Goal: Task Accomplishment & Management: Manage account settings

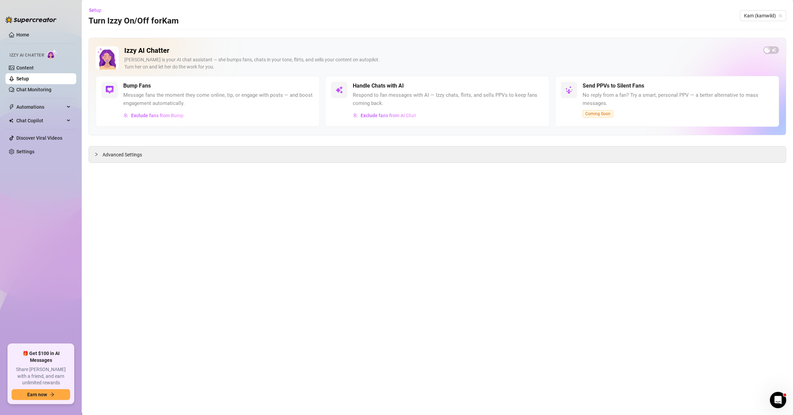
drag, startPoint x: 131, startPoint y: 222, endPoint x: 163, endPoint y: 204, distance: 36.7
click at [131, 222] on main "Setup Turn Izzy On/Off for [PERSON_NAME] (kamwild) Izzy AI Chatter [PERSON_NAME…" at bounding box center [437, 207] width 711 height 415
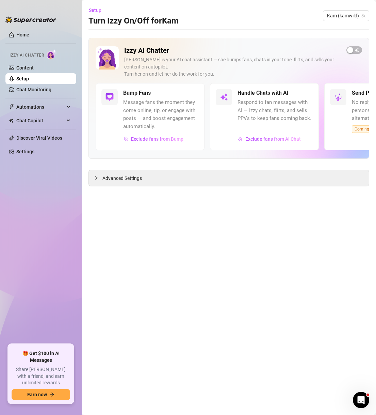
click at [240, 230] on main "Setup Turn Izzy On/Off for [PERSON_NAME] (kamwild) Izzy AI Chatter [PERSON_NAME…" at bounding box center [229, 207] width 295 height 415
click at [357, 50] on span "button" at bounding box center [355, 49] width 16 height 7
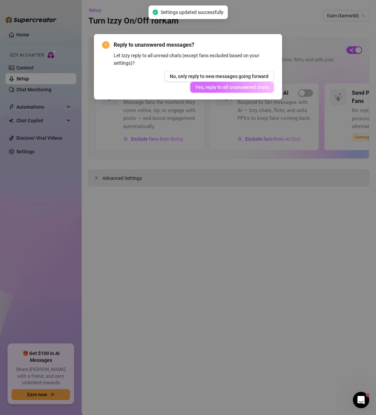
click at [227, 86] on span "Yes, reply to all unanswered chats" at bounding box center [232, 86] width 74 height 5
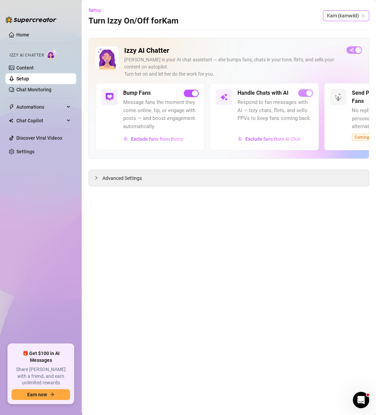
click at [341, 18] on span "Kam (kamwild)" at bounding box center [346, 16] width 38 height 10
type input "papi"
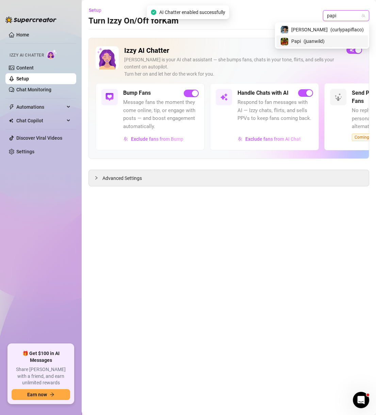
click at [325, 42] on span "( juanwild )" at bounding box center [314, 40] width 21 height 7
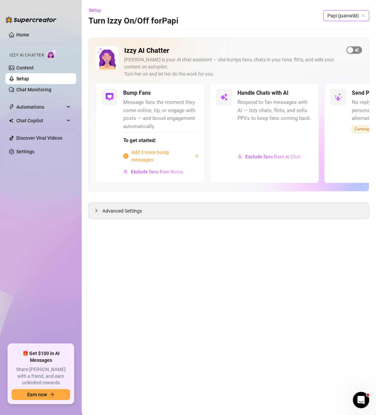
click at [354, 50] on button "button" at bounding box center [355, 49] width 16 height 7
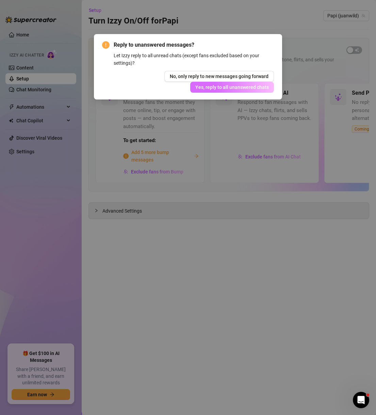
click at [226, 88] on span "Yes, reply to all unanswered chats" at bounding box center [232, 86] width 74 height 5
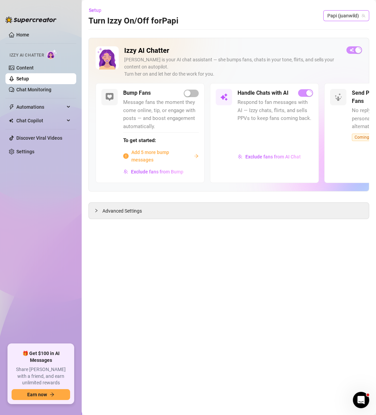
click at [343, 17] on span "Papi (juanwild)" at bounding box center [347, 16] width 38 height 10
type input "ness"
click at [320, 27] on span "( ness823 )" at bounding box center [309, 29] width 21 height 7
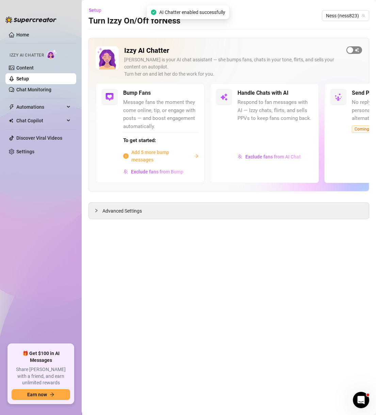
click at [357, 48] on span "button" at bounding box center [355, 49] width 16 height 7
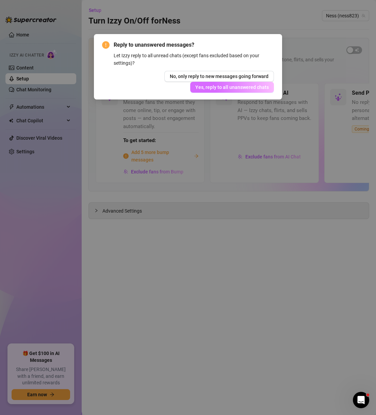
click at [220, 86] on span "Yes, reply to all unanswered chats" at bounding box center [232, 86] width 74 height 5
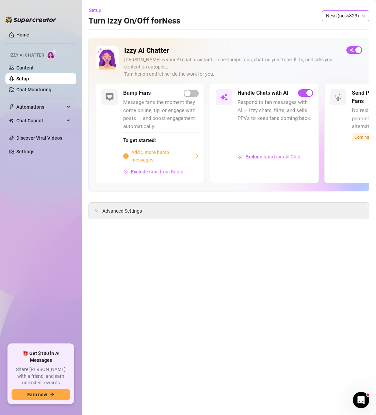
click at [356, 16] on span "Ness (ness823)" at bounding box center [345, 16] width 39 height 10
type input "park"
click at [347, 32] on span "( xparkerambrose )" at bounding box center [345, 29] width 38 height 7
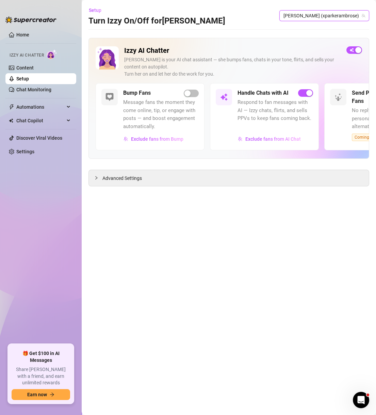
click at [347, 62] on div "Izzy AI Chatter [PERSON_NAME] is your AI chat assistant — she bumps fans, chats…" at bounding box center [229, 64] width 267 height 37
click at [284, 139] on span "Exclude fans from AI Chat" at bounding box center [274, 138] width 56 height 5
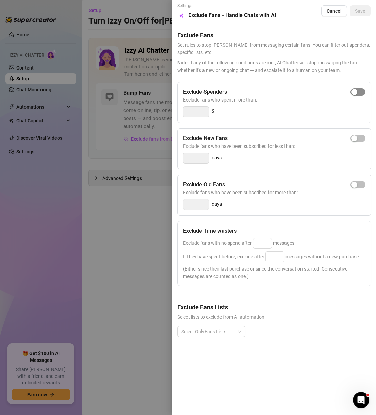
click at [357, 89] on div "button" at bounding box center [354, 92] width 6 height 6
drag, startPoint x: 201, startPoint y: 110, endPoint x: 177, endPoint y: 111, distance: 23.2
click at [177, 111] on div "Exclude Spenders Exclude fans who spent more than: 300 $" at bounding box center [274, 102] width 194 height 41
click at [219, 334] on div at bounding box center [208, 332] width 58 height 10
type input "500"
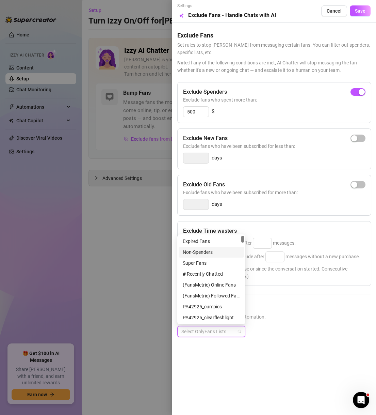
click at [218, 249] on div "Non-Spenders" at bounding box center [211, 251] width 57 height 7
click at [214, 263] on div "Super Fans" at bounding box center [211, 262] width 57 height 7
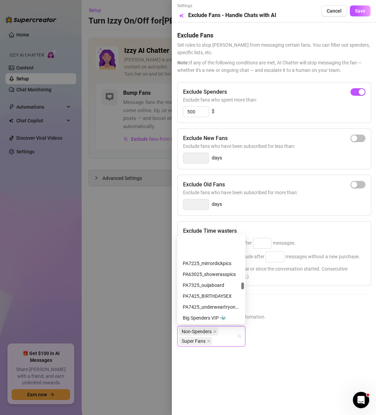
scroll to position [621, 0]
click at [225, 255] on div "Big Spenders VIP 🐳" at bounding box center [211, 252] width 57 height 7
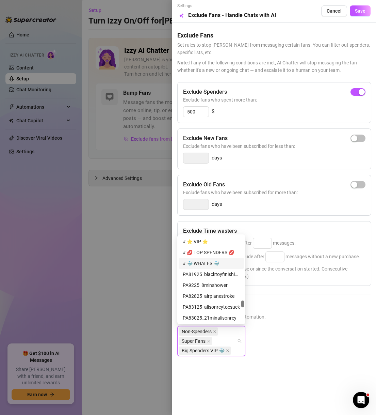
click at [221, 264] on div "# 🐳 WHALES 🐳" at bounding box center [211, 262] width 57 height 7
click at [231, 254] on div "# 💋 TOP SPENDERS 💋" at bounding box center [211, 252] width 57 height 7
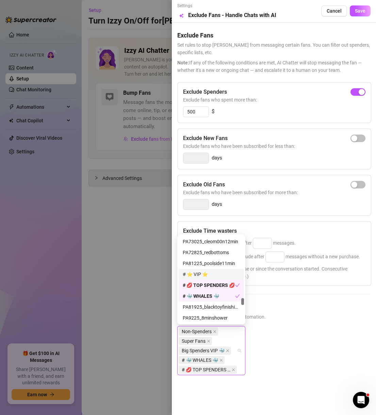
click at [217, 269] on div "# ⭐️ VIP ⭐️" at bounding box center [211, 274] width 65 height 11
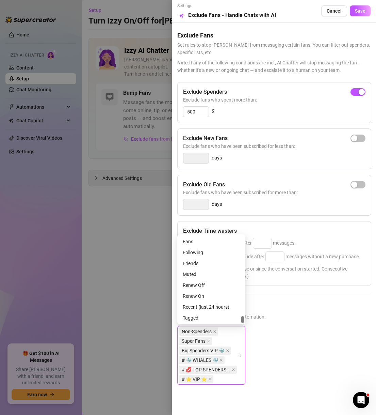
scroll to position [1013, 0]
click at [208, 272] on div "Muted" at bounding box center [211, 273] width 57 height 7
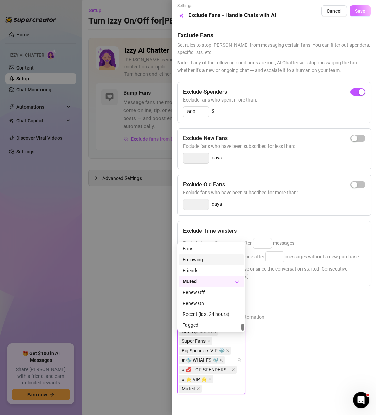
click at [350, 5] on button "Save" at bounding box center [360, 10] width 21 height 11
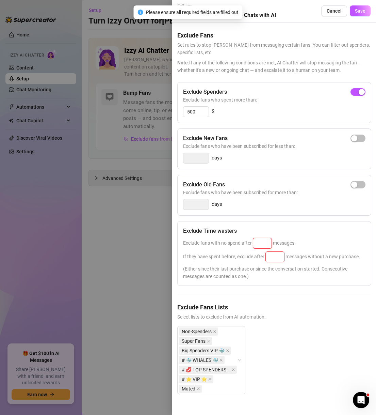
click at [270, 241] on input at bounding box center [262, 243] width 18 height 10
type input "100"
click at [278, 258] on input at bounding box center [275, 257] width 18 height 10
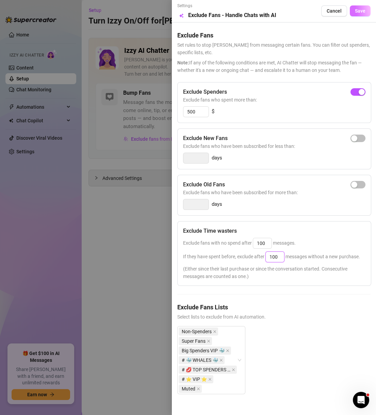
type input "100"
click at [353, 9] on button "Save" at bounding box center [360, 10] width 21 height 11
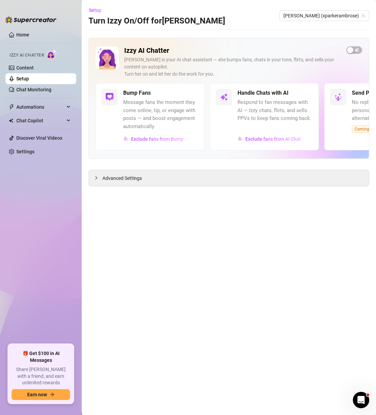
click at [352, 60] on div "Izzy AI Chatter [PERSON_NAME] is your AI chat assistant — she bumps fans, chats…" at bounding box center [229, 64] width 267 height 37
click at [179, 134] on button "Exclude fans from Bump" at bounding box center [153, 138] width 61 height 11
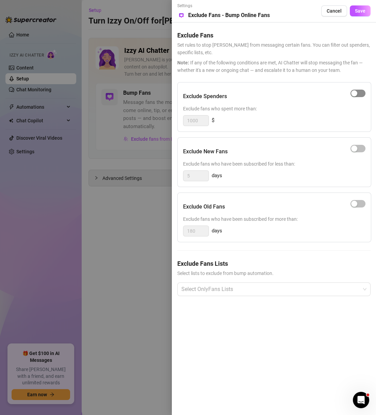
click at [351, 92] on div "button" at bounding box center [354, 93] width 6 height 6
drag, startPoint x: 203, startPoint y: 118, endPoint x: 171, endPoint y: 119, distance: 32.0
click at [171, 119] on div "Settings Preview Exclude Fans - Bump Online Fans Cancel Save Exclude Fans Set r…" at bounding box center [188, 207] width 376 height 415
click at [211, 293] on div at bounding box center [271, 289] width 184 height 12
type input "500"
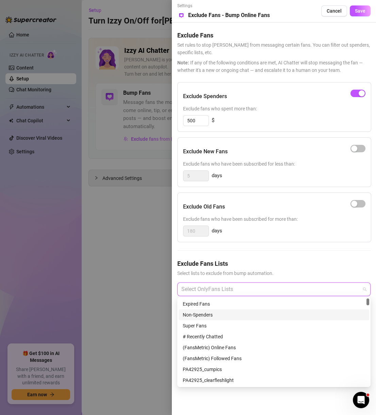
click at [214, 314] on div "Non-Spenders" at bounding box center [274, 314] width 183 height 7
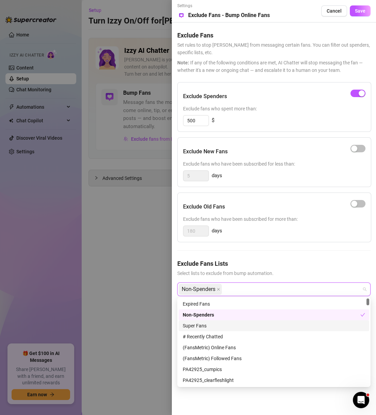
click at [214, 322] on div "Super Fans" at bounding box center [274, 325] width 183 height 7
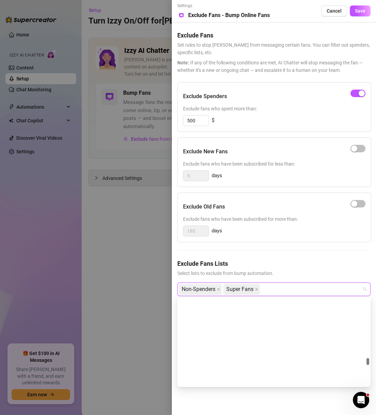
scroll to position [784, 0]
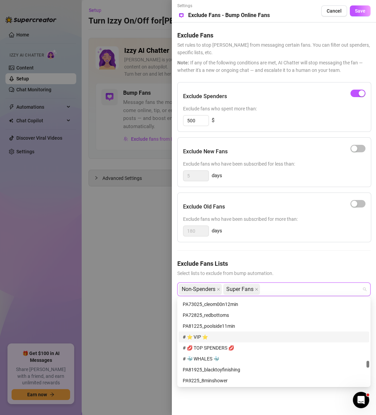
click at [219, 336] on div "# ⭐️ VIP ⭐️" at bounding box center [274, 336] width 183 height 7
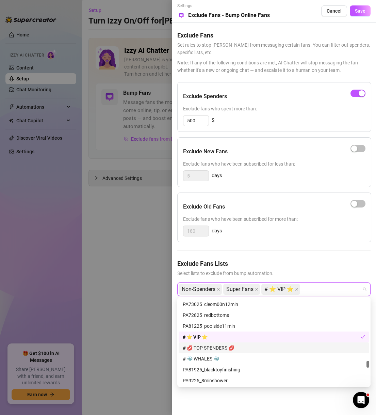
click at [219, 344] on div "# 💋 TOP SPENDERS 💋" at bounding box center [274, 347] width 183 height 7
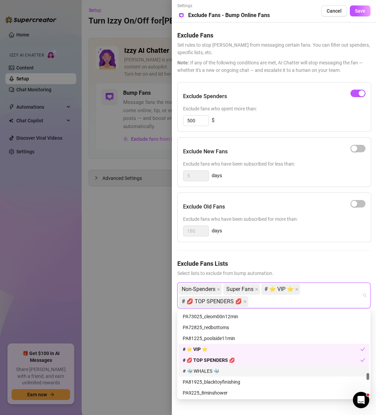
click at [215, 367] on div "# 🐳 WHALES 🐳" at bounding box center [274, 370] width 183 height 7
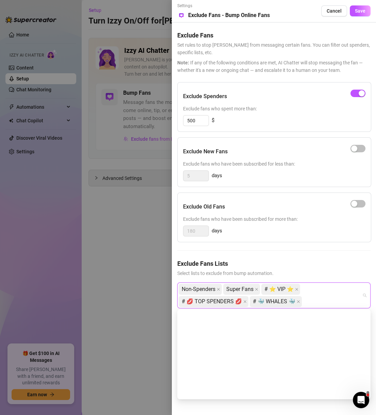
scroll to position [1013, 0]
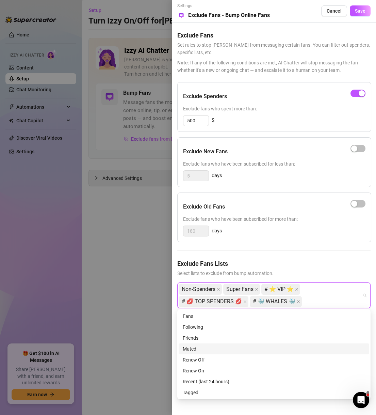
drag, startPoint x: 212, startPoint y: 350, endPoint x: 216, endPoint y: 341, distance: 10.7
click at [212, 350] on div "Muted" at bounding box center [274, 348] width 183 height 7
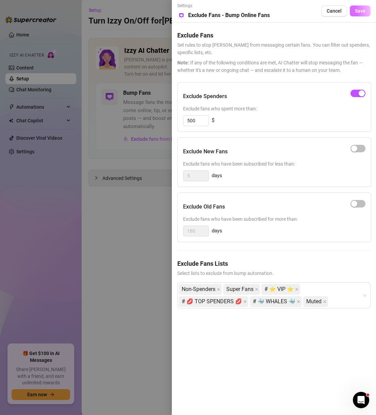
click at [355, 9] on button "Save" at bounding box center [360, 10] width 21 height 11
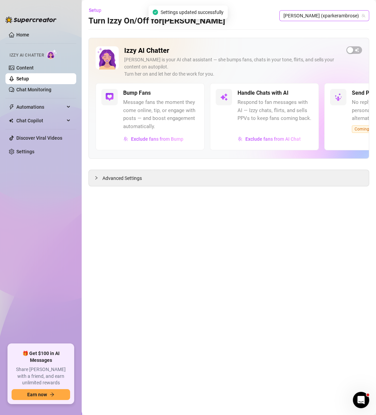
click at [343, 17] on span "[PERSON_NAME] (xparkerambrose)" at bounding box center [325, 16] width 82 height 10
click at [329, 16] on span "[PERSON_NAME] (xparkerambrose)" at bounding box center [325, 16] width 82 height 10
type input "vic"
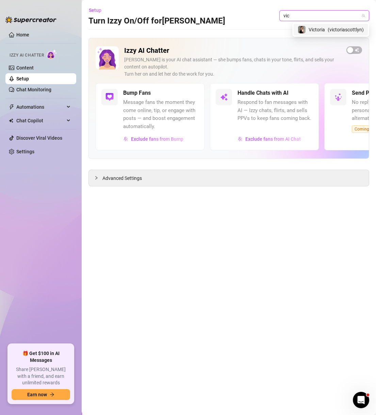
click at [340, 26] on div "Victoria ( victoriascottlyn )" at bounding box center [331, 30] width 66 height 8
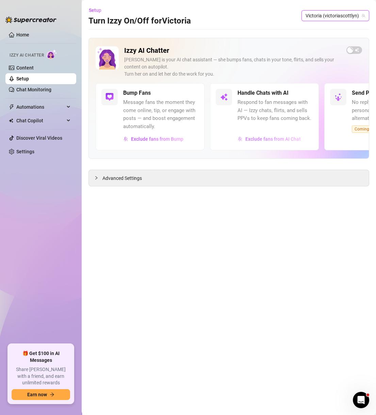
click at [245, 138] on button "Exclude fans from AI Chat" at bounding box center [270, 138] width 64 height 11
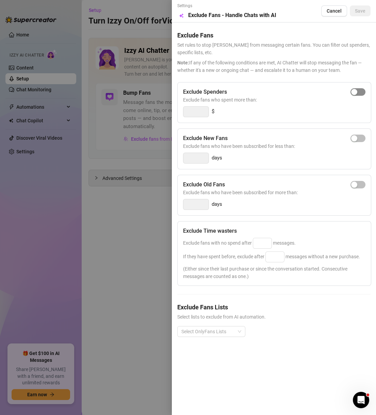
click at [358, 91] on span "button" at bounding box center [358, 91] width 15 height 7
click at [193, 115] on input "300" at bounding box center [196, 112] width 25 height 10
drag, startPoint x: 202, startPoint y: 113, endPoint x: 176, endPoint y: 116, distance: 26.4
click at [176, 116] on div "Settings Preview Exclude Fans - Handle Chats with AI Cancel Save Exclude Fans S…" at bounding box center [274, 207] width 204 height 415
type input "500"
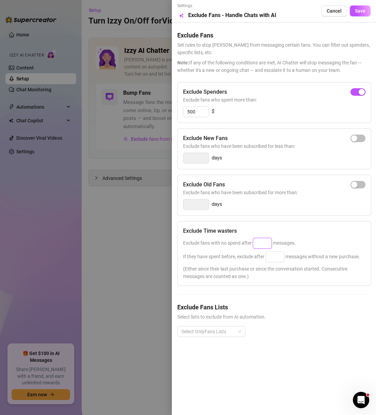
click at [266, 244] on input at bounding box center [262, 243] width 18 height 10
type input "100"
click at [276, 256] on input at bounding box center [275, 257] width 18 height 10
type input "100"
click at [220, 322] on div "Exclude Fans Lists Select lists to exclude from AI automation. Select OnlyFans …" at bounding box center [273, 324] width 193 height 45
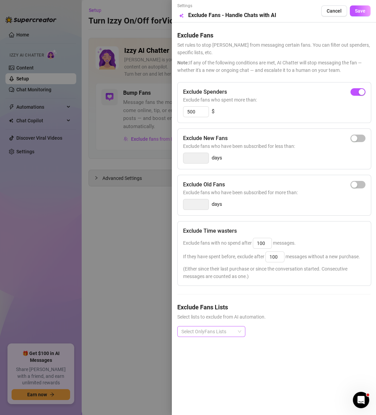
click at [224, 329] on div at bounding box center [208, 332] width 58 height 10
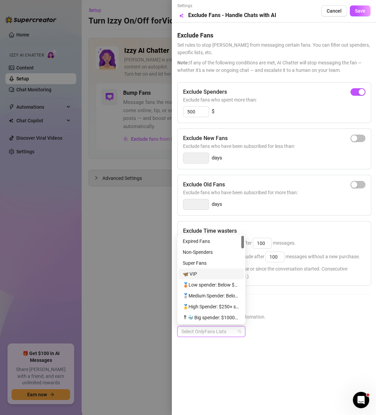
click at [211, 270] on div "🦋 VIP" at bounding box center [211, 273] width 57 height 7
click at [218, 251] on div "Non-Spenders" at bounding box center [211, 251] width 57 height 7
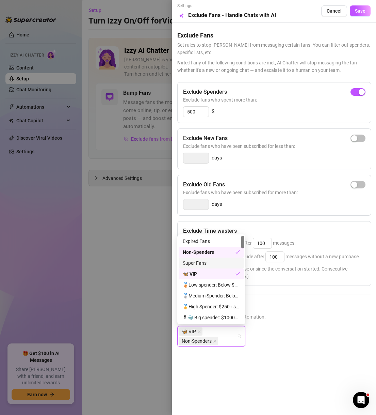
click at [217, 263] on div "Super Fans" at bounding box center [211, 262] width 57 height 7
click at [221, 304] on div "🥇High Spender: $250+ spent" at bounding box center [211, 306] width 57 height 7
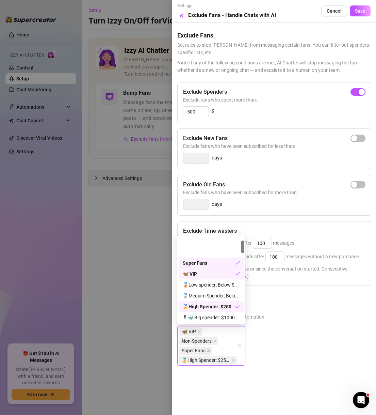
scroll to position [33, 0]
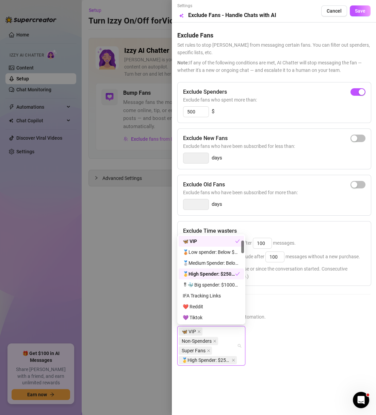
click at [225, 276] on div "🥇High Spender: $250+ spent" at bounding box center [209, 273] width 52 height 7
click at [225, 285] on div "🎖🐳 Big spender: $1000+ spent" at bounding box center [211, 284] width 57 height 7
click at [226, 273] on div "🥇High Spender: $250+ spent" at bounding box center [211, 273] width 57 height 7
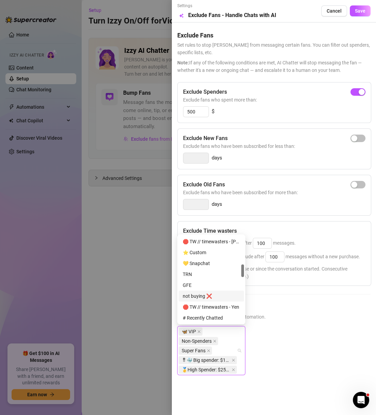
scroll to position [229, 0]
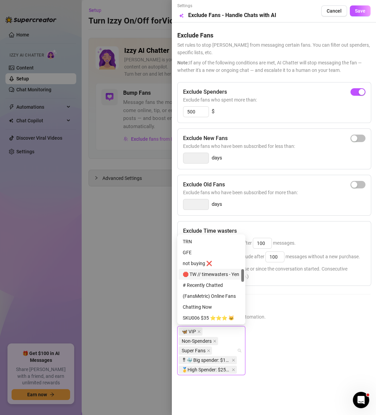
click at [224, 277] on div "🛑 TW // timewasters - Yen" at bounding box center [211, 273] width 57 height 7
click at [224, 265] on div "not buying ❌" at bounding box center [211, 262] width 57 height 7
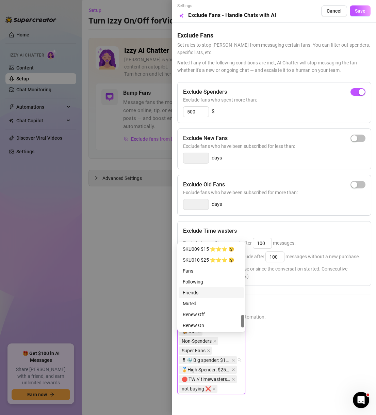
scroll to position [512, 0]
click at [209, 280] on div "Muted" at bounding box center [211, 281] width 57 height 7
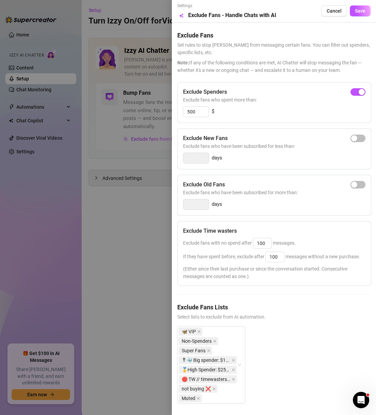
click at [351, 19] on div "Settings Preview Exclude Fans - Handle Chats with AI Cancel Save Exclude Fans S…" at bounding box center [274, 207] width 204 height 415
click at [354, 14] on button "Save" at bounding box center [360, 10] width 21 height 11
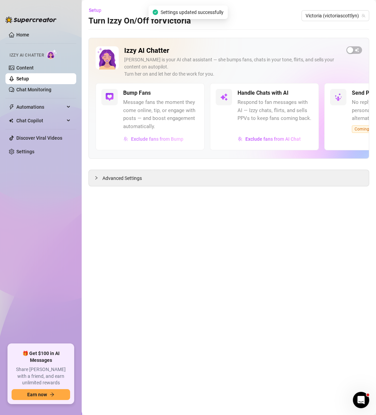
click at [156, 138] on span "Exclude fans from Bump" at bounding box center [157, 138] width 52 height 5
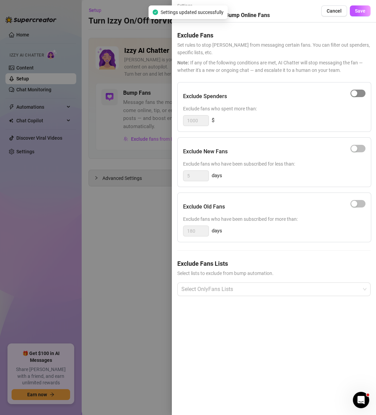
click at [355, 95] on div "button" at bounding box center [354, 93] width 6 height 6
drag, startPoint x: 198, startPoint y: 118, endPoint x: 149, endPoint y: 117, distance: 48.7
click at [152, 117] on div "Settings Preview Exclude Fans - Bump Online Fans Cancel Save Exclude Fans Set r…" at bounding box center [188, 207] width 376 height 415
type input "500"
click at [280, 298] on div "Exclude Fans Lists Select lists to exclude from bump automation. Select OnlyFan…" at bounding box center [273, 283] width 193 height 48
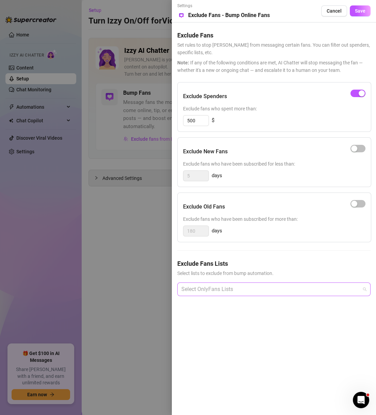
click at [282, 289] on div at bounding box center [271, 289] width 184 height 12
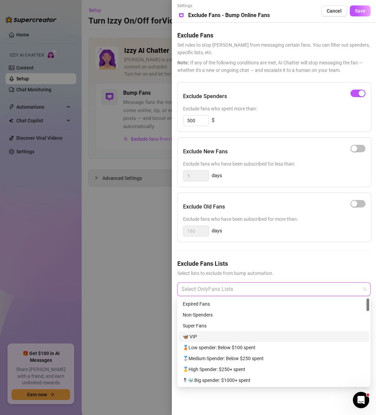
click at [218, 340] on div "🦋 VIP" at bounding box center [274, 336] width 191 height 11
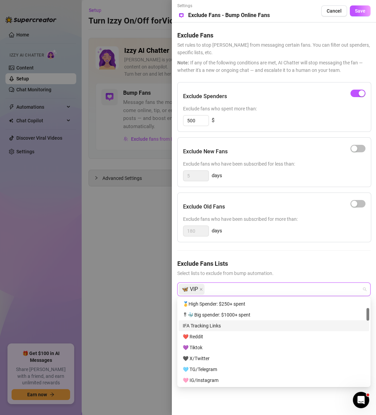
scroll to position [33, 0]
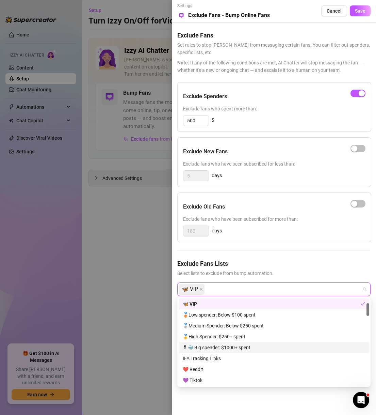
click at [235, 347] on div "🎖🐳 Big spender: $1000+ spent" at bounding box center [274, 347] width 183 height 7
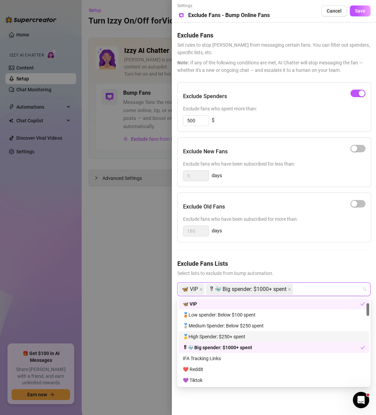
click at [262, 337] on div "🥇High Spender: $250+ spent" at bounding box center [274, 336] width 183 height 7
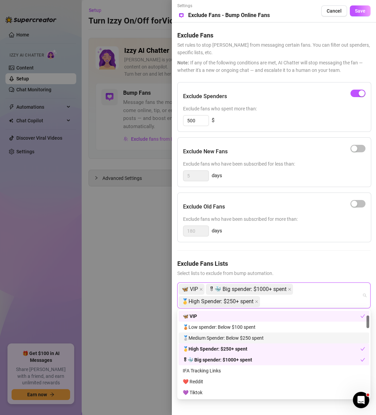
scroll to position [0, 0]
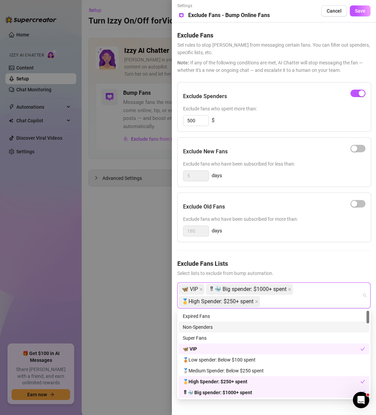
click at [231, 327] on div "Non-Spenders" at bounding box center [274, 326] width 183 height 7
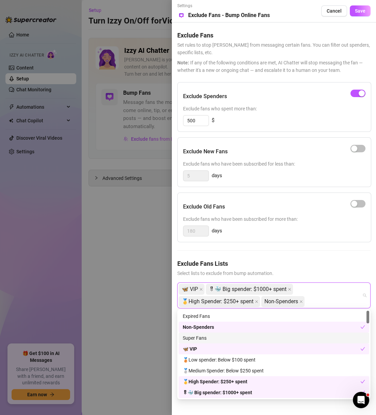
click at [233, 336] on div "Super Fans" at bounding box center [274, 337] width 183 height 7
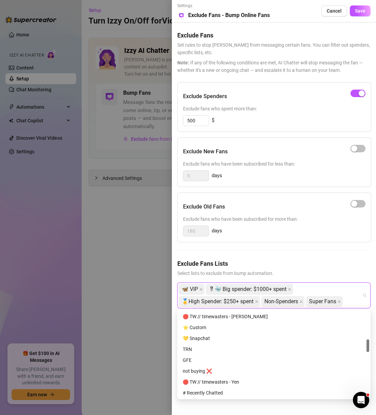
scroll to position [229, 0]
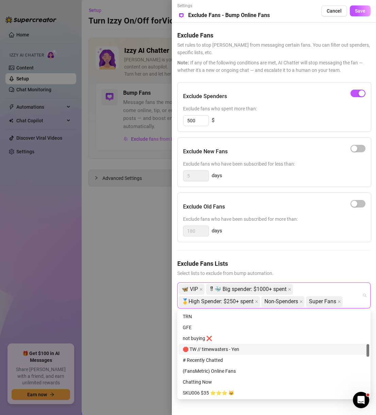
click at [221, 351] on div "🛑 TW // timewasters - Yen" at bounding box center [274, 348] width 183 height 7
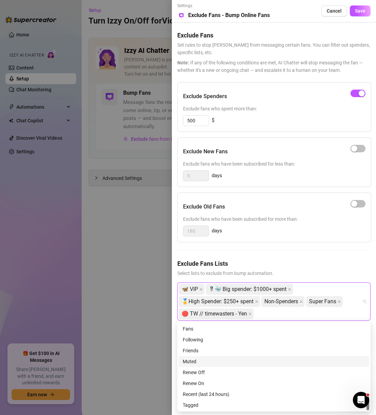
click at [200, 364] on div "Muted" at bounding box center [274, 361] width 183 height 7
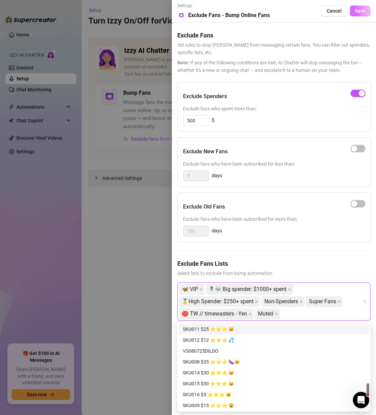
click at [361, 13] on span "Save" at bounding box center [360, 10] width 11 height 5
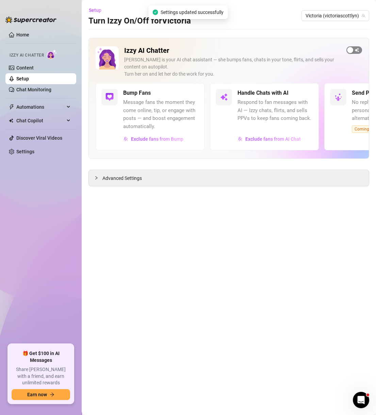
click at [354, 52] on span "button" at bounding box center [355, 49] width 16 height 7
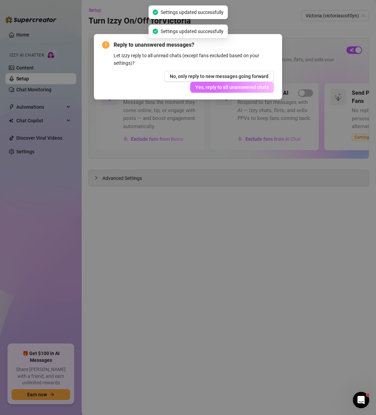
click at [254, 85] on span "Yes, reply to all unanswered chats" at bounding box center [232, 86] width 74 height 5
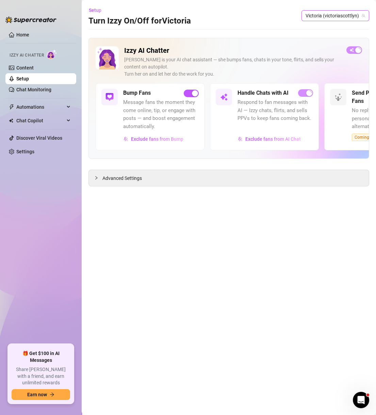
click at [339, 15] on span "Victoria (victoriascottlyn)" at bounding box center [336, 16] width 60 height 10
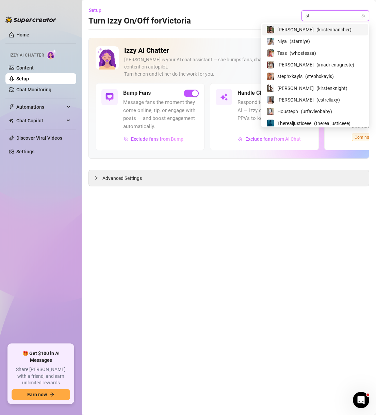
type input "ste"
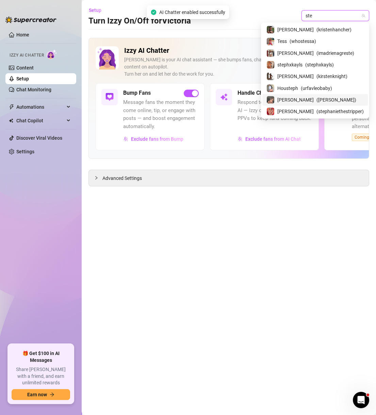
click at [323, 101] on span "( [PERSON_NAME] )" at bounding box center [337, 99] width 40 height 7
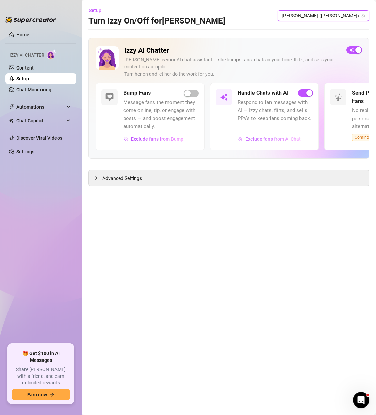
click at [285, 137] on span "Exclude fans from AI Chat" at bounding box center [274, 138] width 56 height 5
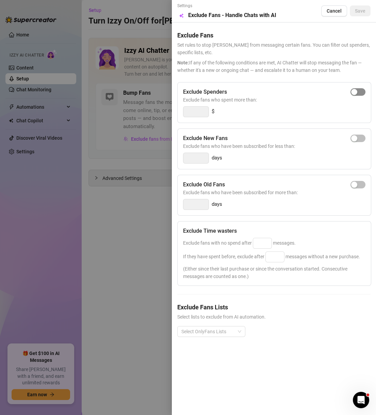
click at [355, 93] on div "button" at bounding box center [354, 92] width 6 height 6
drag, startPoint x: 191, startPoint y: 109, endPoint x: 165, endPoint y: 105, distance: 26.5
click at [165, 105] on div "Settings Preview Exclude Fans - Handle Chats with AI Cancel Save Exclude Fans S…" at bounding box center [188, 207] width 376 height 415
type input "500"
click at [266, 244] on input at bounding box center [262, 243] width 18 height 10
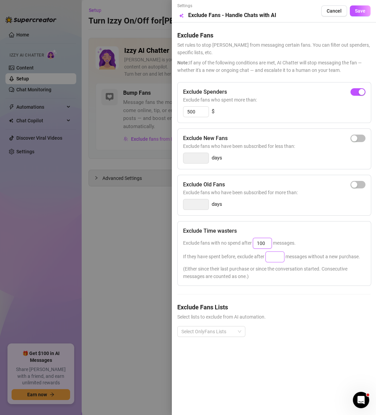
type input "100"
click at [282, 258] on input at bounding box center [275, 257] width 18 height 10
click at [231, 329] on div at bounding box center [208, 332] width 58 height 10
type input "100"
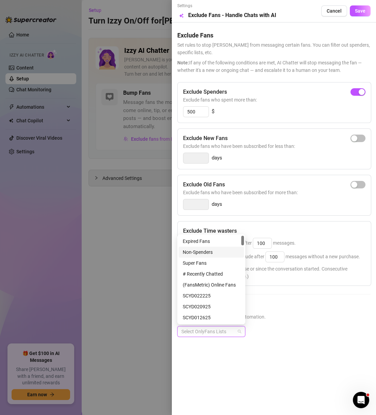
click at [208, 253] on div "Non-Spenders" at bounding box center [211, 251] width 57 height 7
click at [213, 262] on div "Super Fans" at bounding box center [211, 262] width 57 height 7
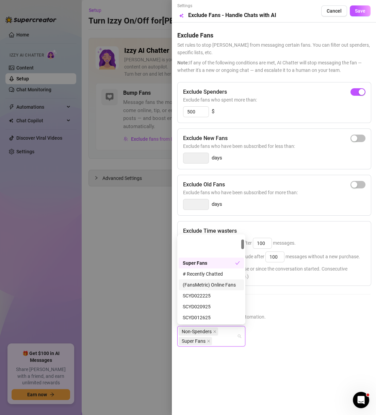
scroll to position [33, 0]
click at [207, 294] on div "🐳 ($200+)" at bounding box center [211, 295] width 57 height 7
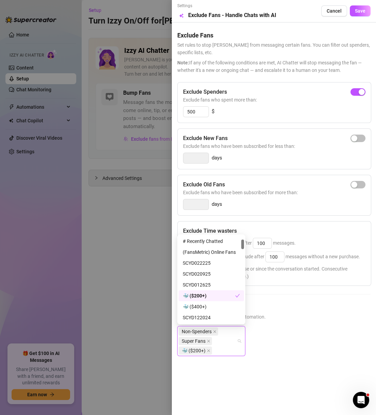
click at [207, 295] on div "🐳 ($200+)" at bounding box center [209, 295] width 52 height 7
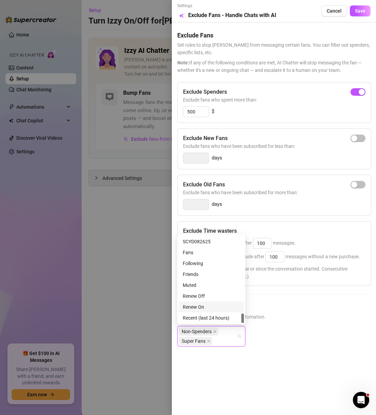
scroll to position [697, 0]
click at [206, 275] on div "Muted" at bounding box center [211, 273] width 57 height 7
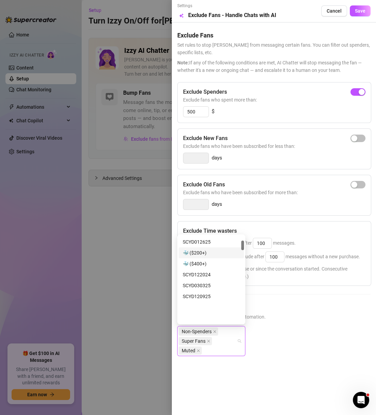
click at [214, 256] on div "🐳 ($200+)" at bounding box center [211, 252] width 57 height 7
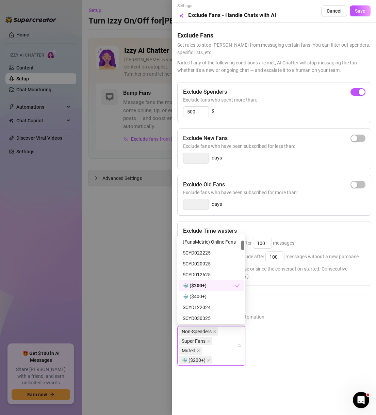
click at [214, 290] on div "🐳 ($200+)" at bounding box center [211, 285] width 65 height 11
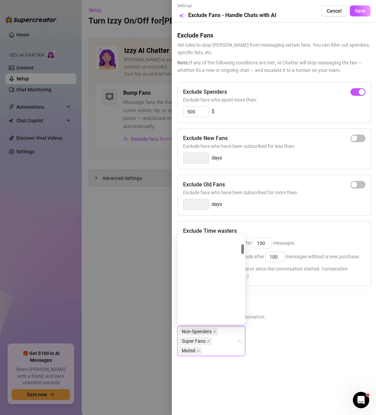
scroll to position [76, 0]
click at [208, 259] on div "🐳 ($400+)" at bounding box center [211, 263] width 65 height 11
click at [215, 253] on div "🐳 ($200+)" at bounding box center [211, 252] width 57 height 7
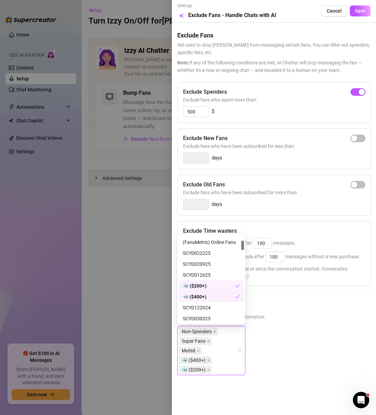
scroll to position [0, 0]
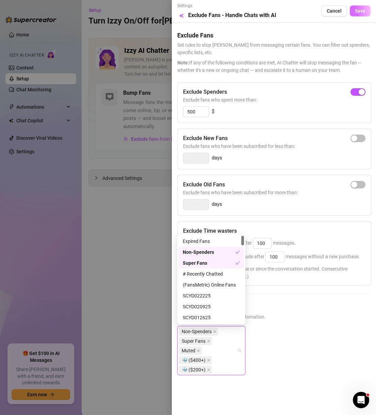
click at [361, 14] on button "Save" at bounding box center [360, 10] width 21 height 11
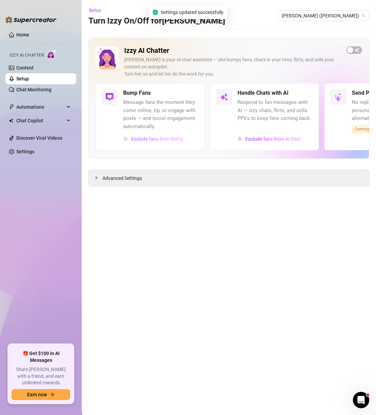
click at [182, 137] on span "Exclude fans from Bump" at bounding box center [157, 138] width 52 height 5
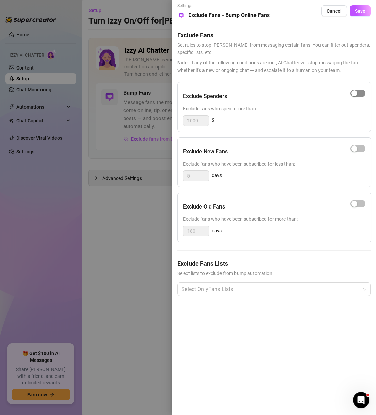
click at [360, 95] on span "button" at bounding box center [358, 93] width 15 height 7
drag, startPoint x: 207, startPoint y: 118, endPoint x: 169, endPoint y: 119, distance: 38.1
click at [169, 119] on div "Settings Preview Exclude Fans - Bump Online Fans Cancel Save Exclude Fans Set r…" at bounding box center [188, 207] width 376 height 415
click at [216, 285] on div at bounding box center [271, 289] width 184 height 12
type input "500"
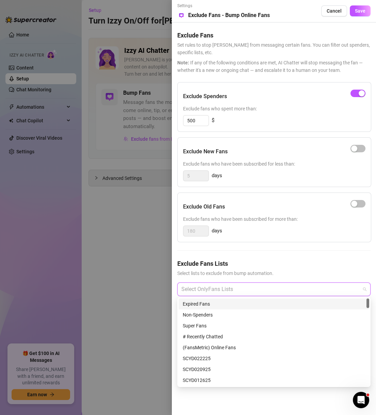
click at [221, 308] on div "Expired Fans" at bounding box center [274, 303] width 191 height 11
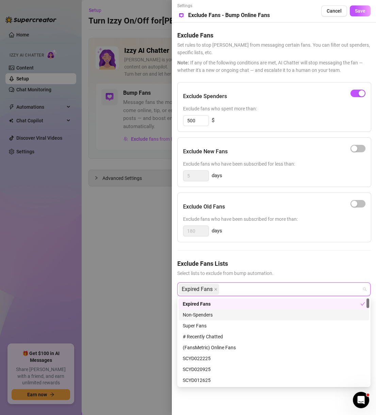
click at [223, 313] on div "Non-Spenders" at bounding box center [274, 314] width 183 height 7
click at [216, 288] on icon "close" at bounding box center [215, 288] width 3 height 3
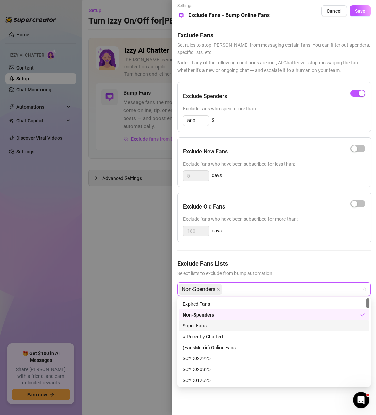
click at [203, 323] on div "Super Fans" at bounding box center [274, 325] width 183 height 7
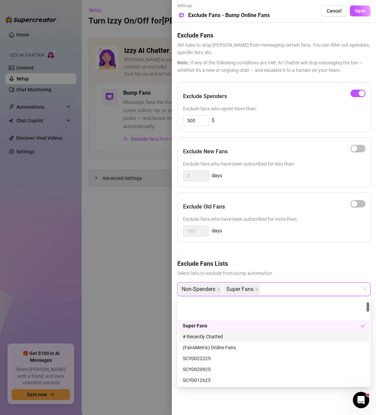
scroll to position [33, 0]
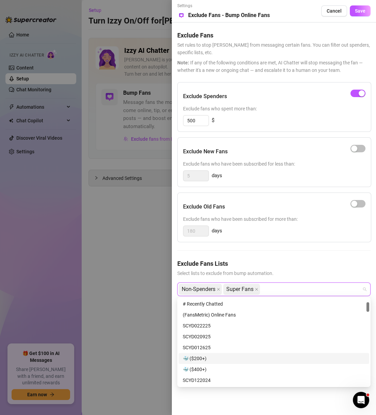
click at [204, 357] on div "🐳 ($200+)" at bounding box center [274, 358] width 183 height 7
click at [207, 369] on div "🐳 ($400+)" at bounding box center [274, 368] width 183 height 7
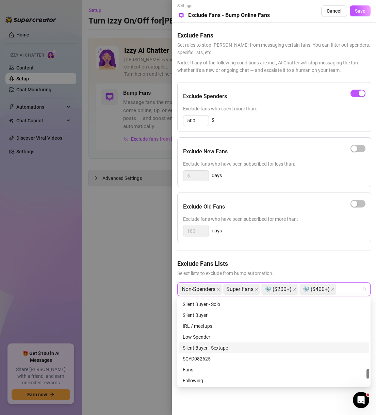
scroll to position [664, 0]
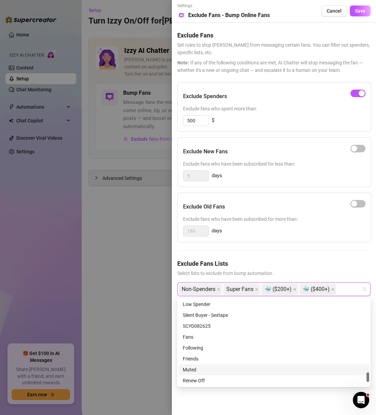
click at [201, 366] on div "Muted" at bounding box center [274, 369] width 183 height 7
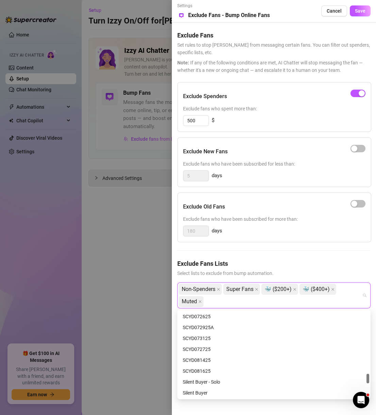
scroll to position [468, 0]
click at [215, 369] on div "DO NOT MASS" at bounding box center [274, 370] width 183 height 7
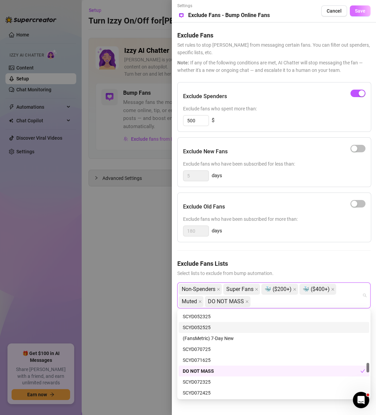
click at [362, 16] on button "Save" at bounding box center [360, 10] width 21 height 11
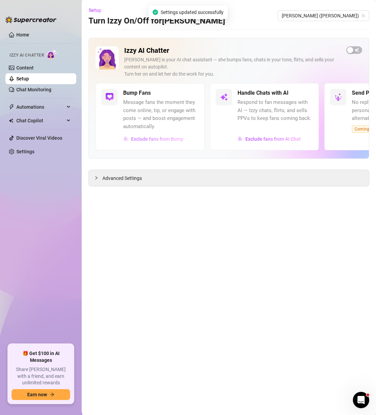
click at [157, 141] on span "Exclude fans from Bump" at bounding box center [157, 138] width 52 height 5
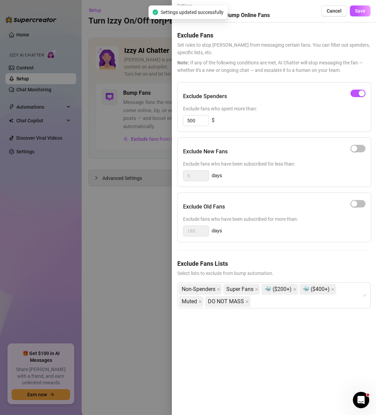
click at [154, 275] on div at bounding box center [188, 207] width 376 height 415
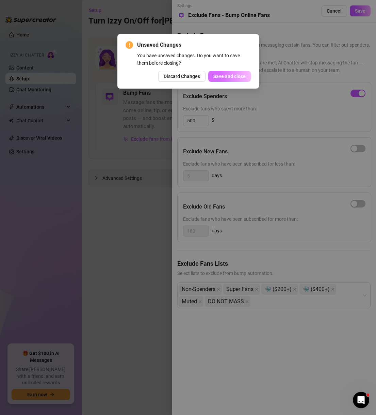
click at [225, 75] on span "Save and close" at bounding box center [230, 76] width 32 height 5
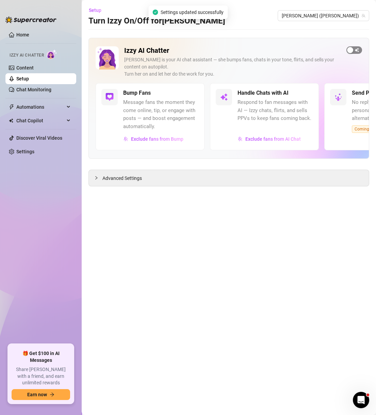
click at [357, 49] on span "button" at bounding box center [355, 49] width 16 height 7
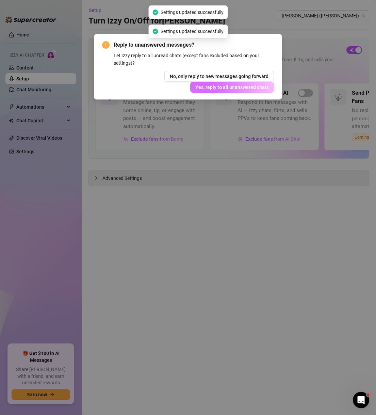
click at [265, 87] on span "Yes, reply to all unanswered chats" at bounding box center [232, 86] width 74 height 5
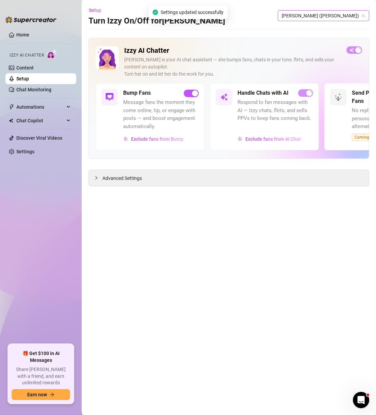
click at [350, 19] on span "[PERSON_NAME] ([PERSON_NAME])" at bounding box center [323, 16] width 83 height 10
click at [356, 13] on span "[PERSON_NAME] ([PERSON_NAME])" at bounding box center [323, 16] width 83 height 10
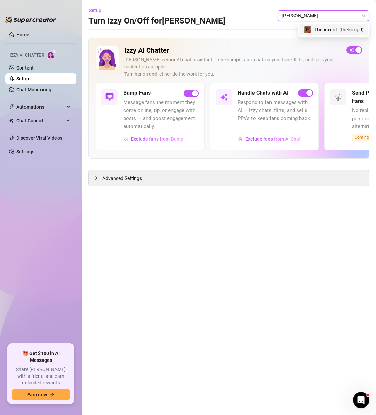
type input "thebox"
click at [344, 28] on span "( theboxgirl )" at bounding box center [352, 29] width 25 height 7
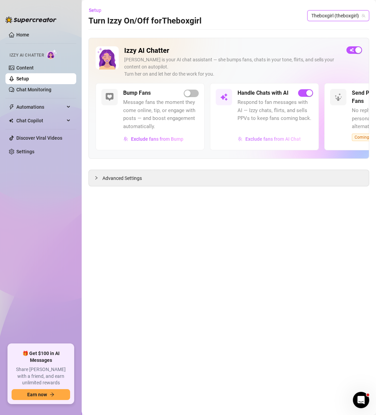
click at [279, 138] on span "Exclude fans from AI Chat" at bounding box center [274, 138] width 56 height 5
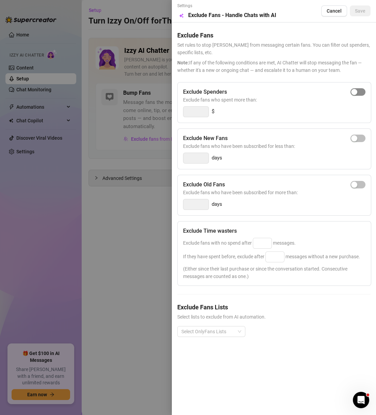
click at [363, 90] on span "button" at bounding box center [358, 91] width 15 height 7
drag, startPoint x: 169, startPoint y: 115, endPoint x: 159, endPoint y: 115, distance: 9.5
click at [159, 115] on div "Settings Preview Exclude Fans - Handle Chats with AI Cancel Save Exclude Fans S…" at bounding box center [188, 207] width 376 height 415
type input "500"
click at [266, 240] on input at bounding box center [262, 243] width 18 height 10
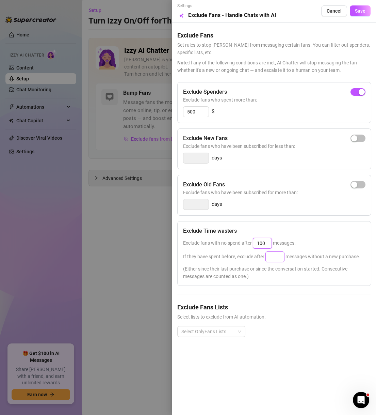
type input "100"
click at [283, 255] on input at bounding box center [275, 257] width 18 height 10
click at [229, 328] on div at bounding box center [208, 332] width 58 height 10
type input "100"
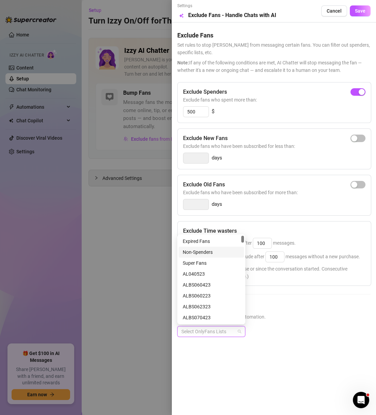
click at [218, 247] on div "Non-Spenders" at bounding box center [211, 252] width 65 height 11
click at [217, 263] on div "Super Fans" at bounding box center [211, 262] width 57 height 7
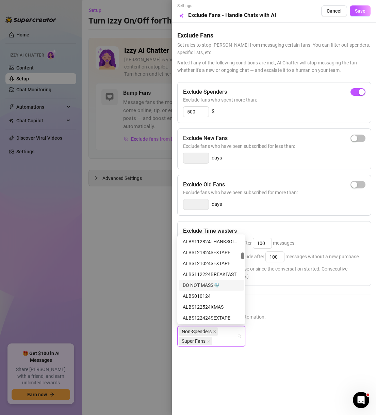
click at [221, 285] on div "DO NOT MASS🐳" at bounding box center [211, 284] width 57 height 7
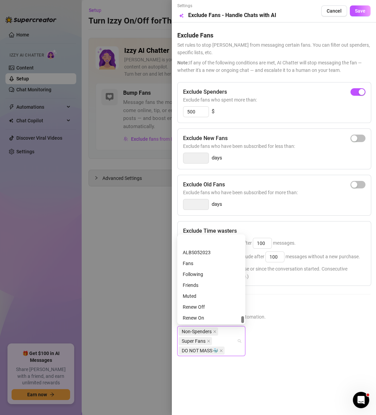
scroll to position [1721, 0]
click at [200, 272] on div "Muted" at bounding box center [211, 273] width 57 height 7
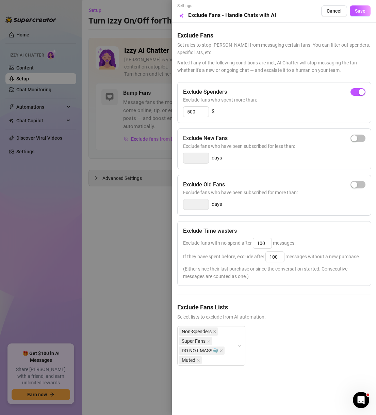
click at [302, 88] on div "Exclude Spenders" at bounding box center [274, 92] width 183 height 8
click at [361, 11] on span "Save" at bounding box center [360, 10] width 11 height 5
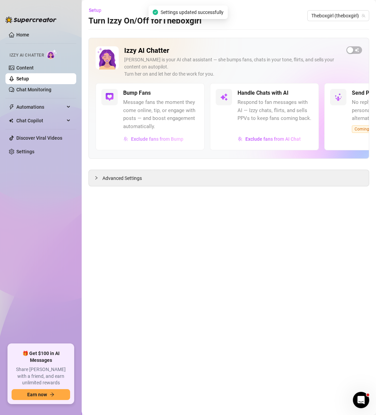
click at [168, 140] on span "Exclude fans from Bump" at bounding box center [157, 138] width 52 height 5
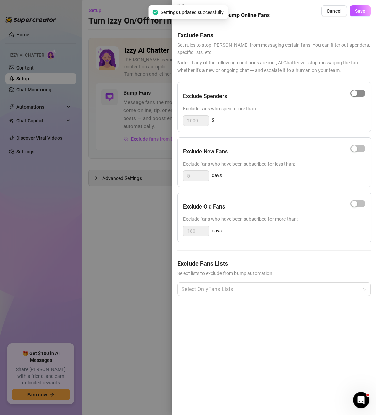
click at [361, 93] on span "button" at bounding box center [358, 93] width 15 height 7
drag, startPoint x: 207, startPoint y: 119, endPoint x: 150, endPoint y: 123, distance: 57.0
click at [150, 123] on div "Settings Preview Exclude Fans - Bump Online Fans Cancel Save Exclude Fans Set r…" at bounding box center [188, 207] width 376 height 415
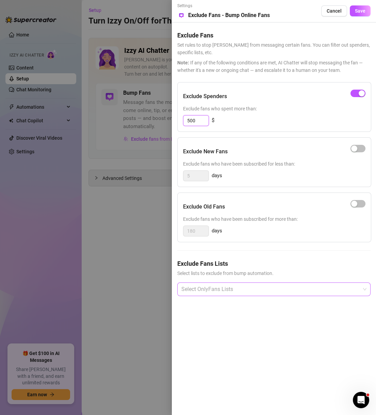
click at [205, 284] on div at bounding box center [271, 289] width 184 height 12
type input "500"
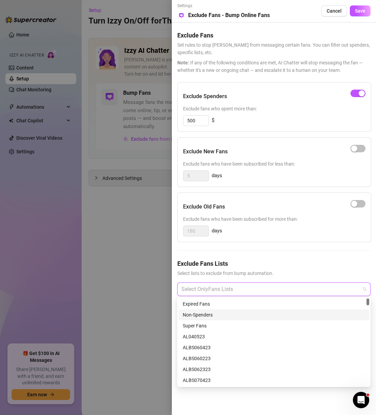
click at [222, 318] on div "Non-Spenders" at bounding box center [274, 314] width 183 height 7
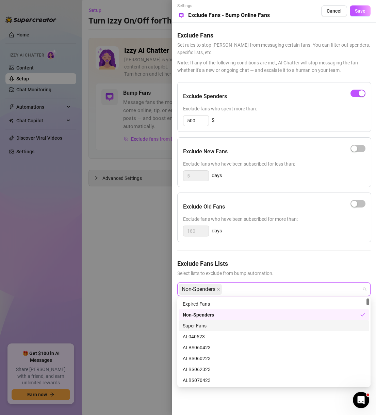
click at [222, 323] on div "Super Fans" at bounding box center [274, 325] width 183 height 7
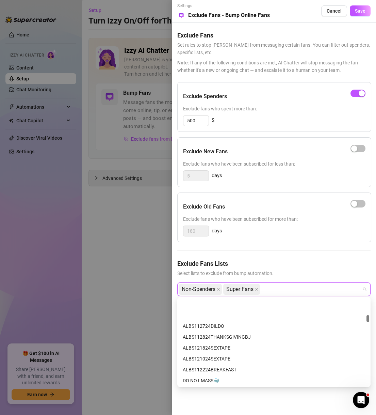
scroll to position [359, 0]
click at [224, 345] on div "DO NOT MASS🐳" at bounding box center [274, 347] width 183 height 7
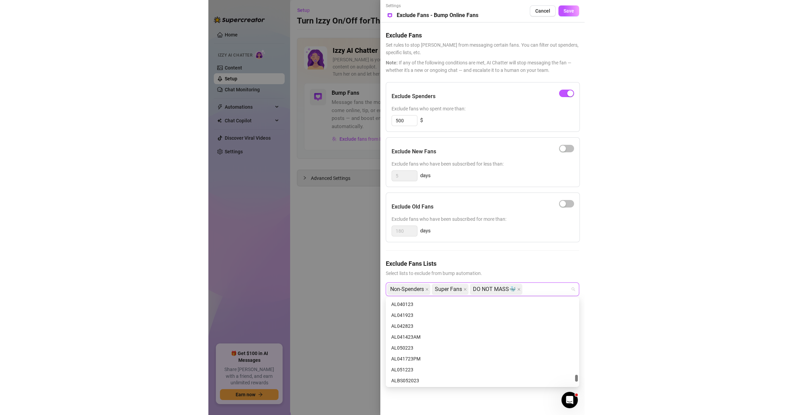
scroll to position [1721, 0]
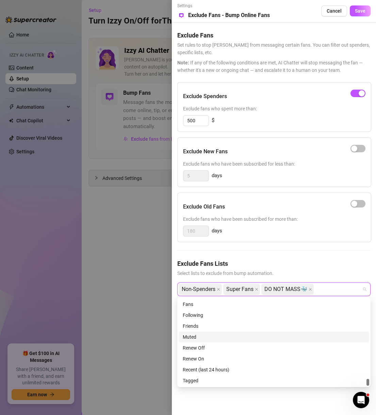
click at [214, 333] on div "Muted" at bounding box center [274, 336] width 183 height 7
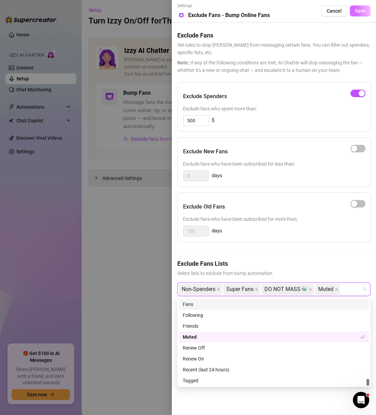
click at [356, 14] on span "Save" at bounding box center [360, 10] width 11 height 5
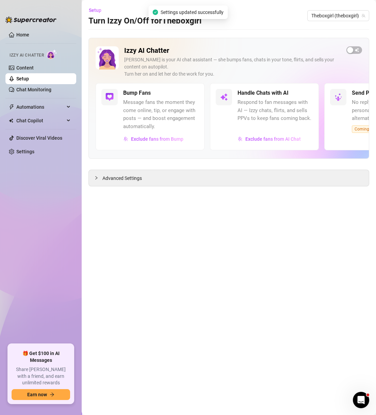
click at [230, 220] on main "Setup Turn Izzy On/Off for Theboxgirl Theboxgirl (theboxgirl) Izzy AI Chatter […" at bounding box center [229, 207] width 295 height 415
